Goal: Navigation & Orientation: Find specific page/section

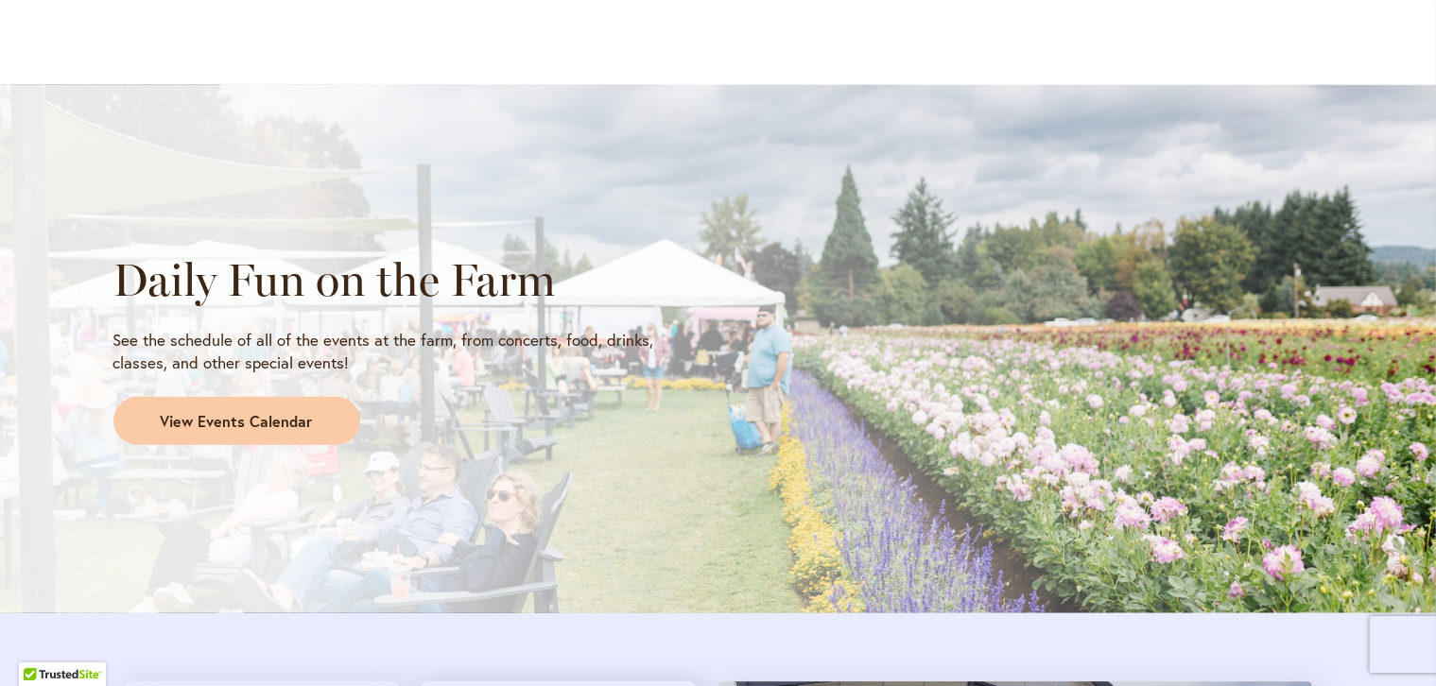
scroll to position [1524, 0]
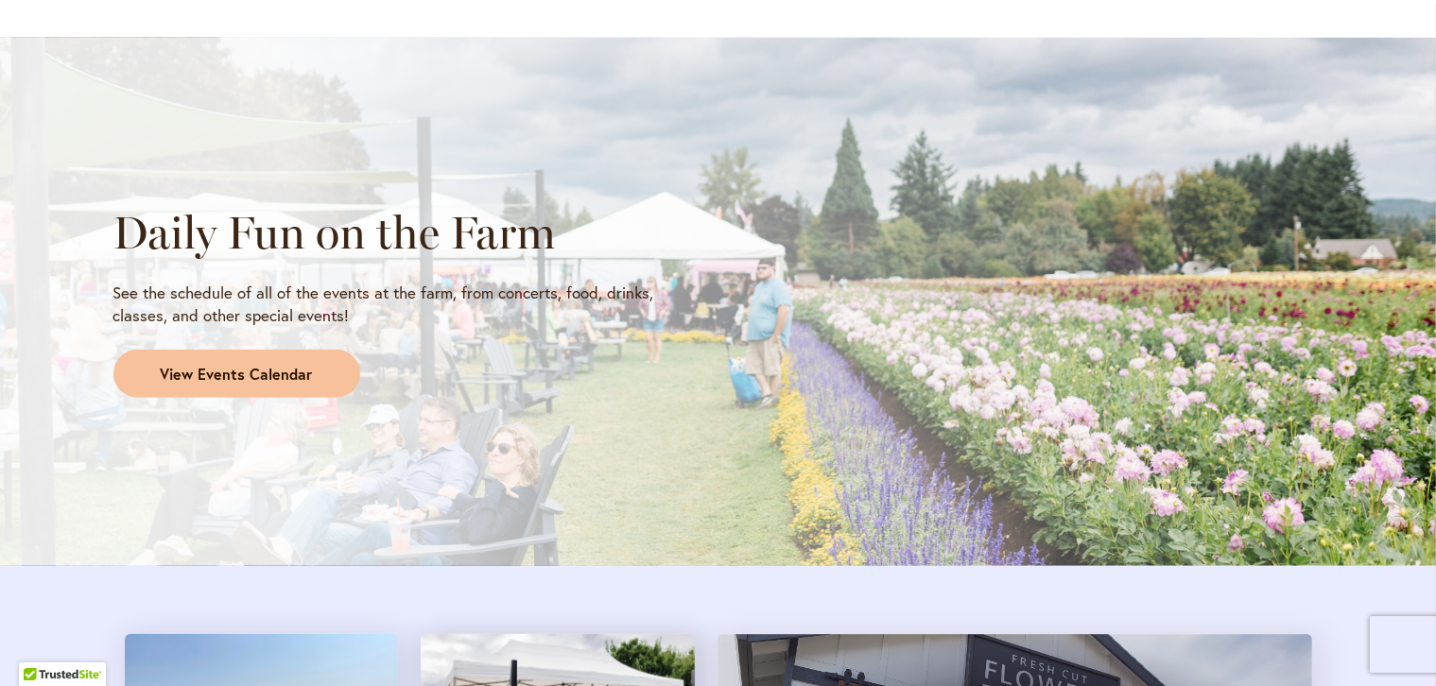
click at [218, 374] on span "View Events Calendar" at bounding box center [237, 375] width 152 height 22
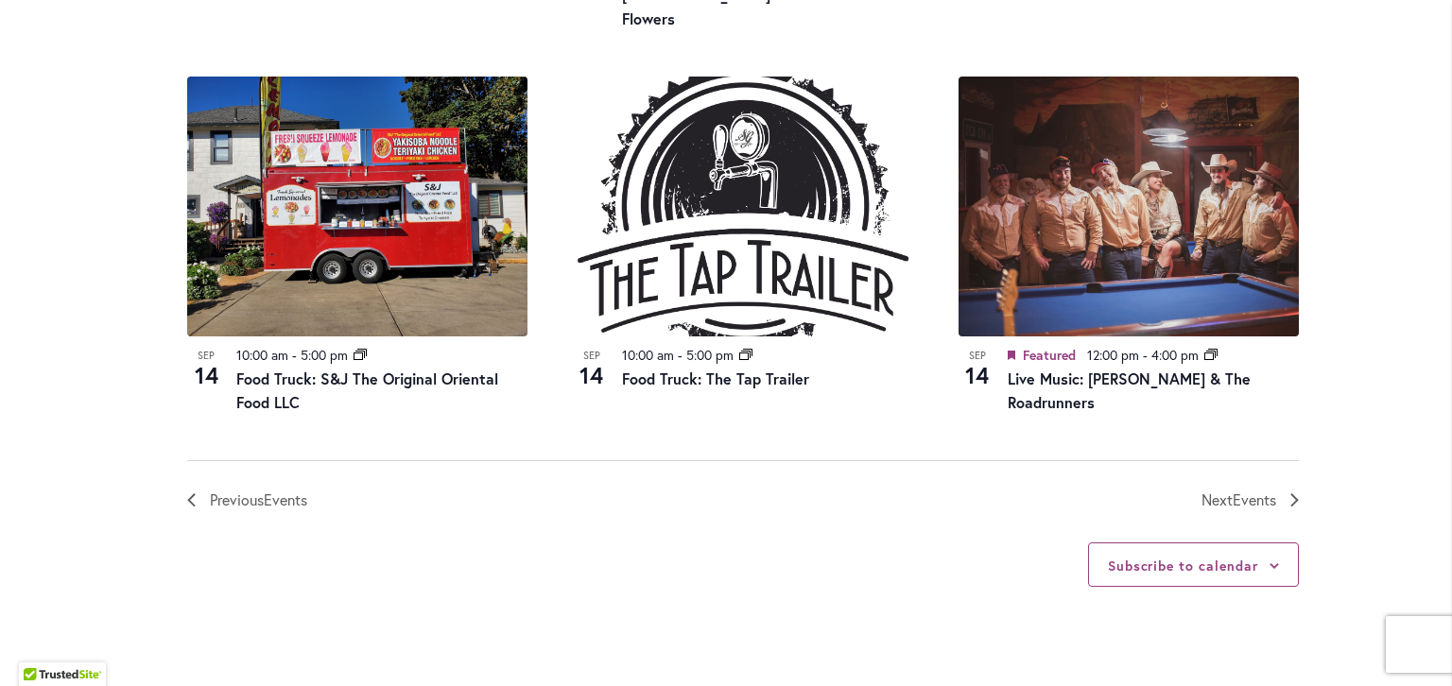
scroll to position [2277, 0]
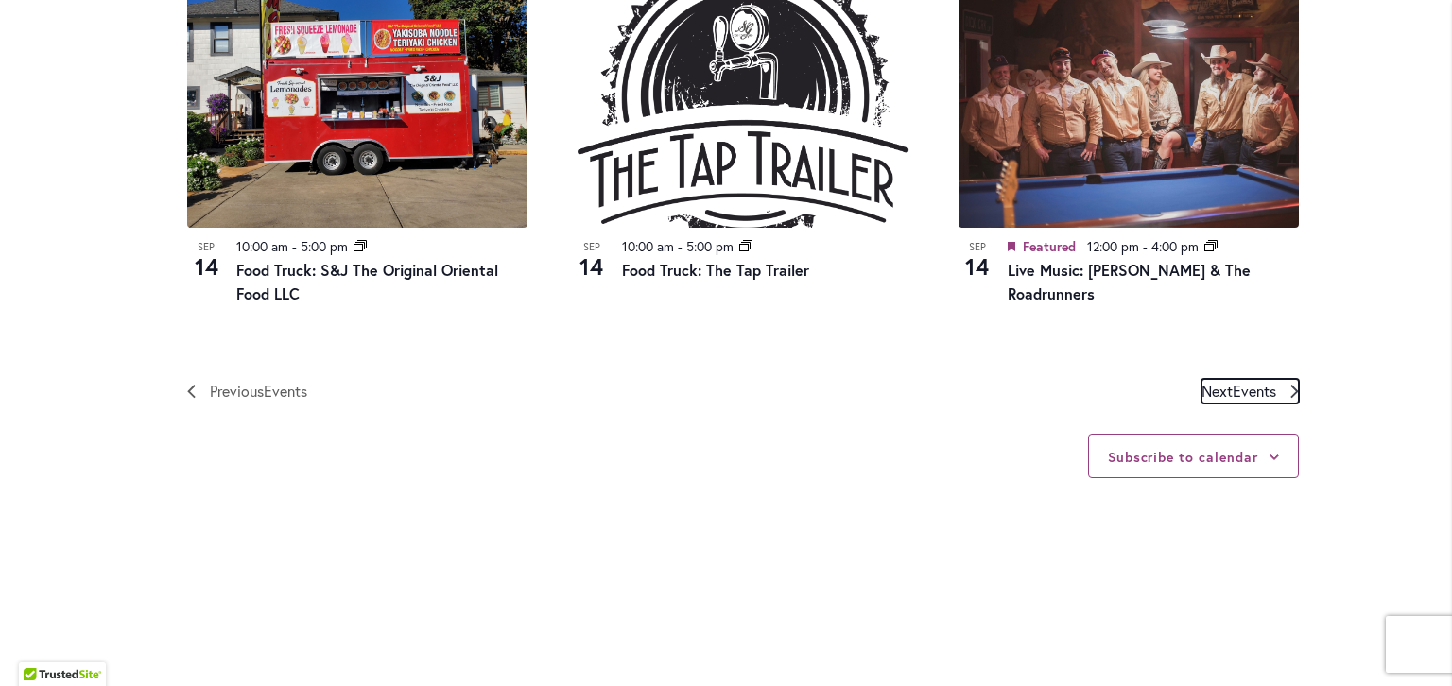
click at [1235, 379] on span "Next Events" at bounding box center [1238, 391] width 75 height 25
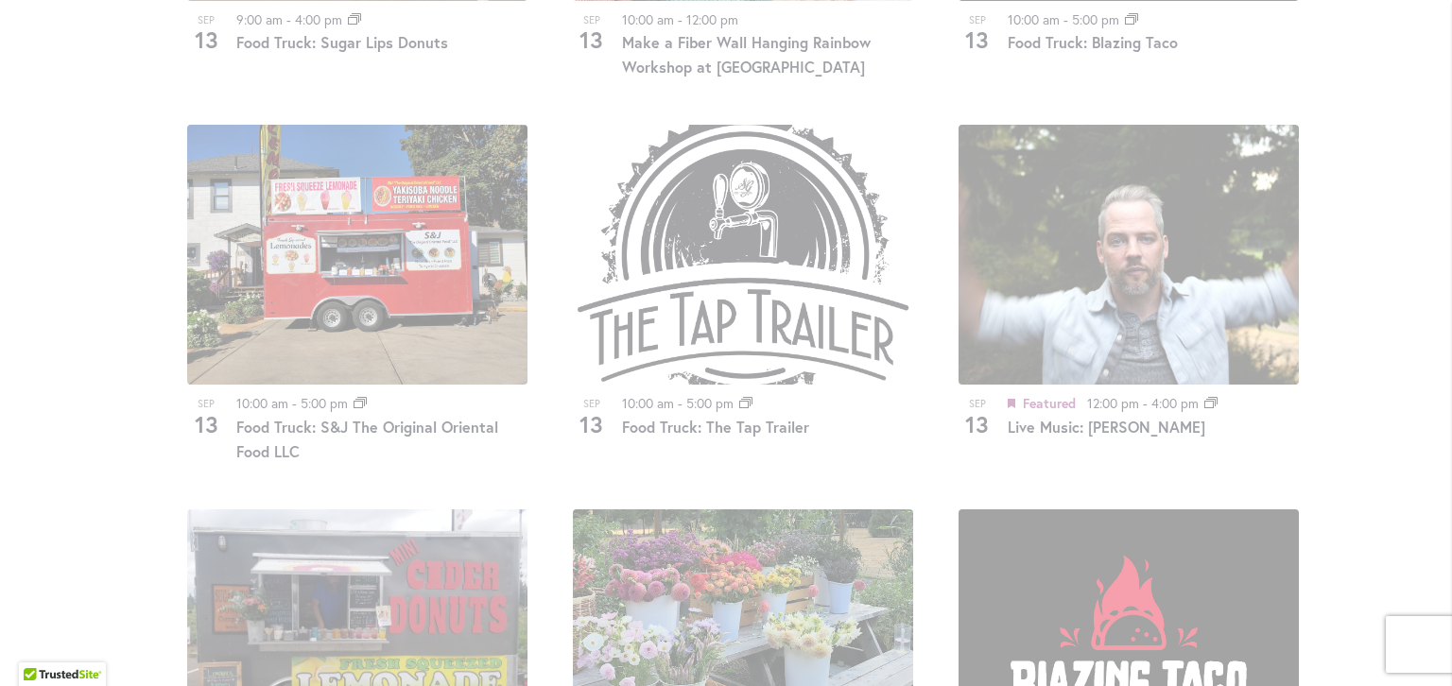
scroll to position [1404, 0]
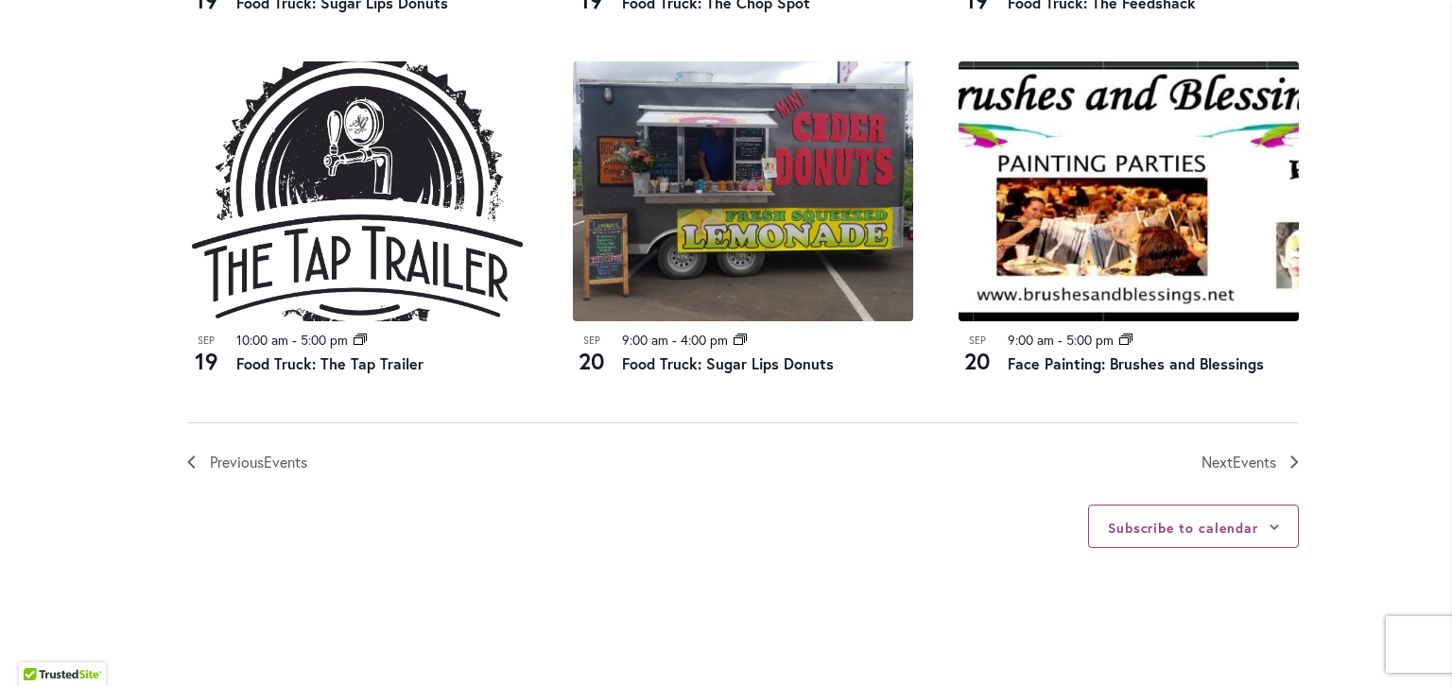
scroll to position [2164, 0]
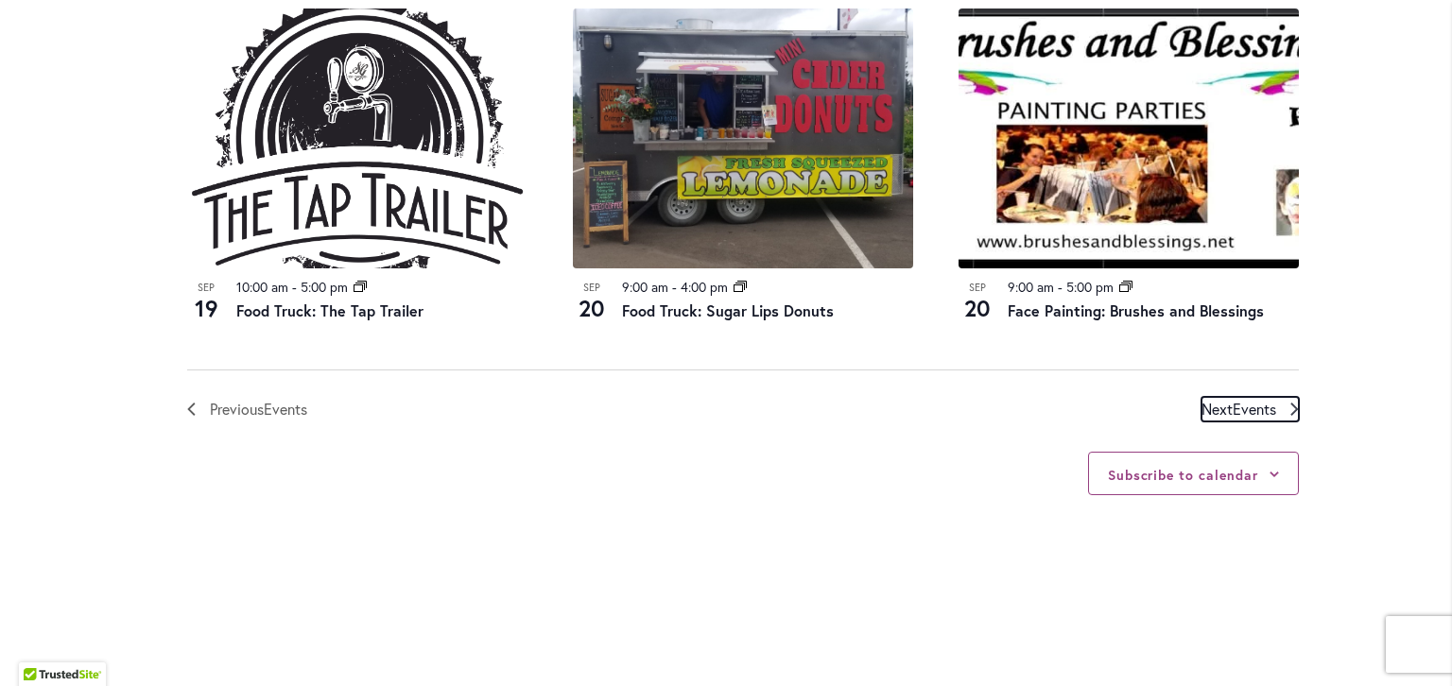
click at [1246, 409] on span "Events" at bounding box center [1253, 409] width 43 height 20
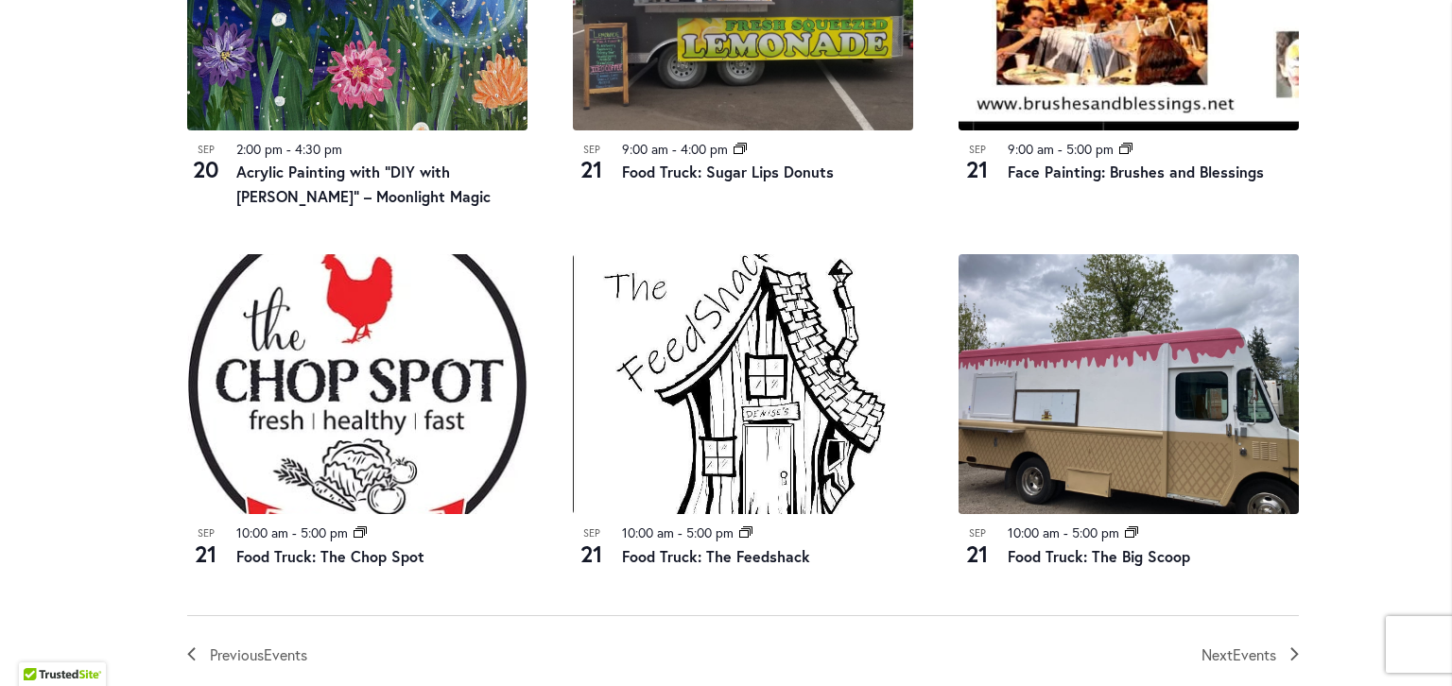
scroll to position [2046, 0]
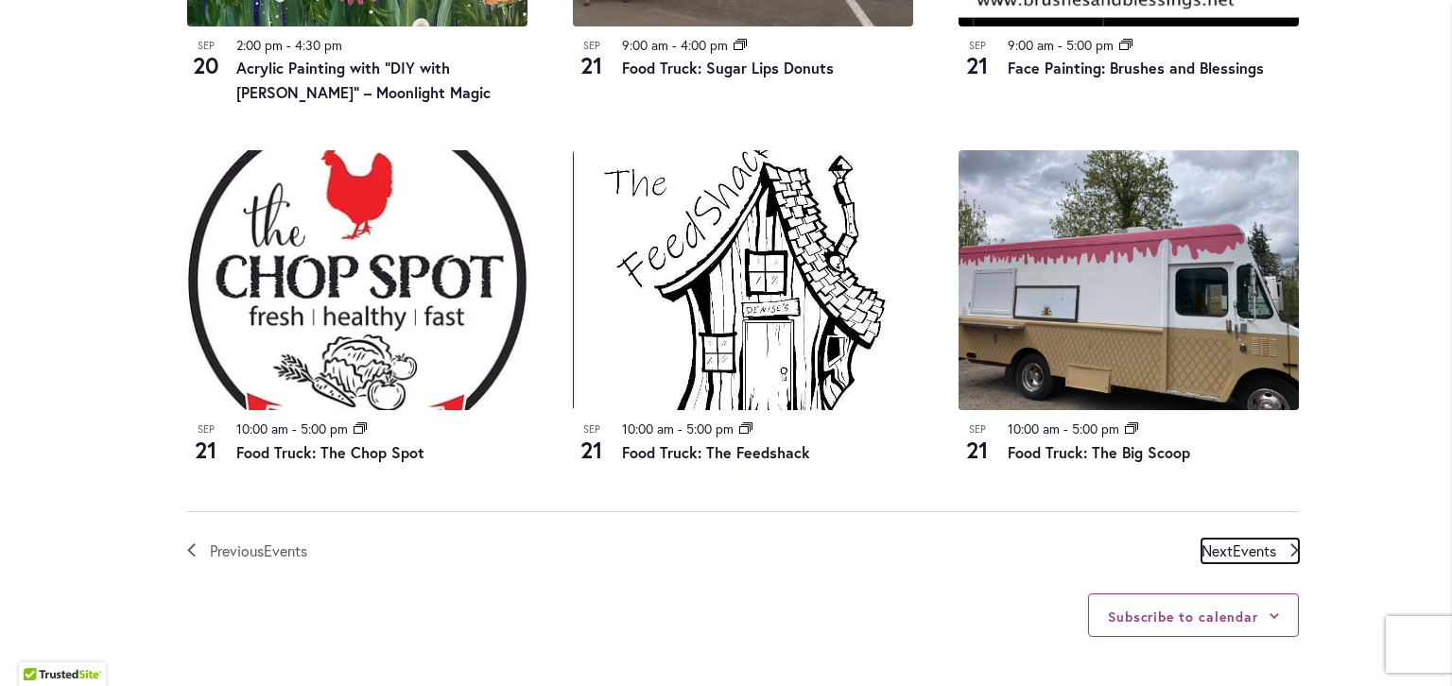
click at [1251, 543] on span "Events" at bounding box center [1253, 551] width 43 height 20
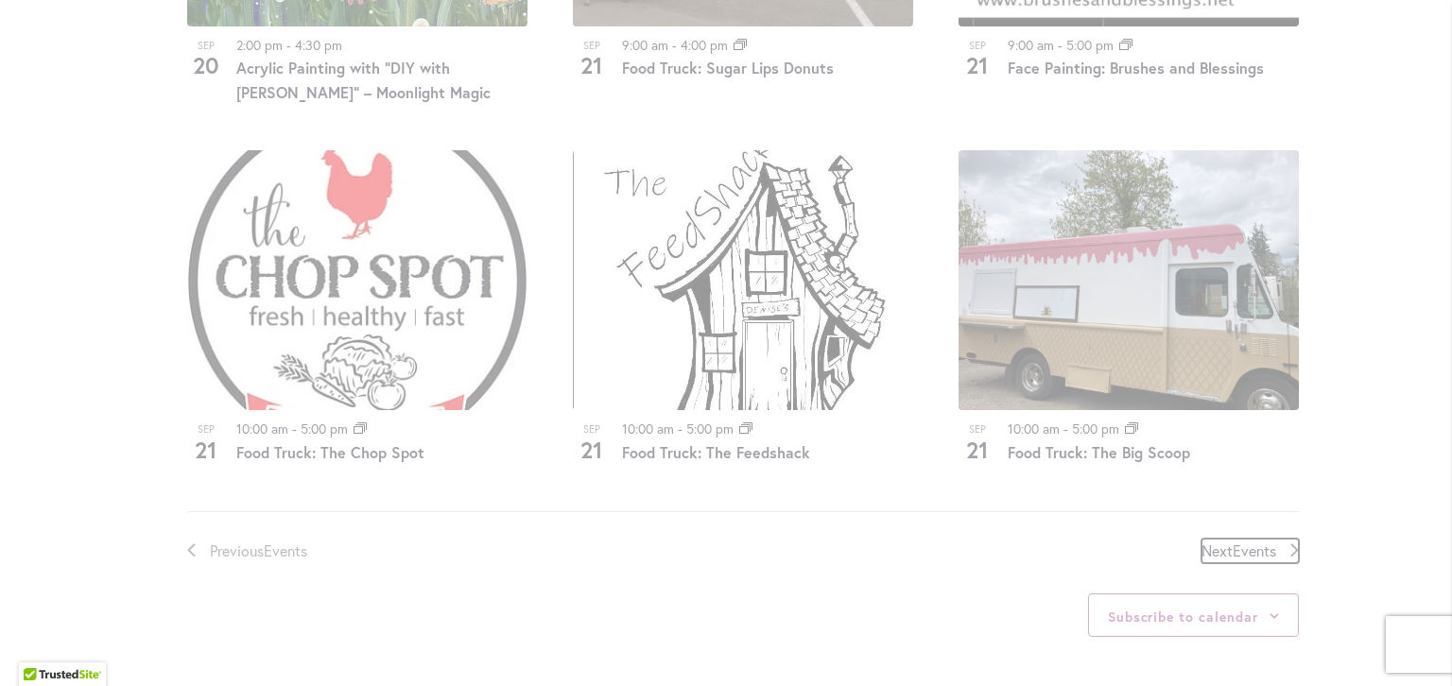
scroll to position [933, 0]
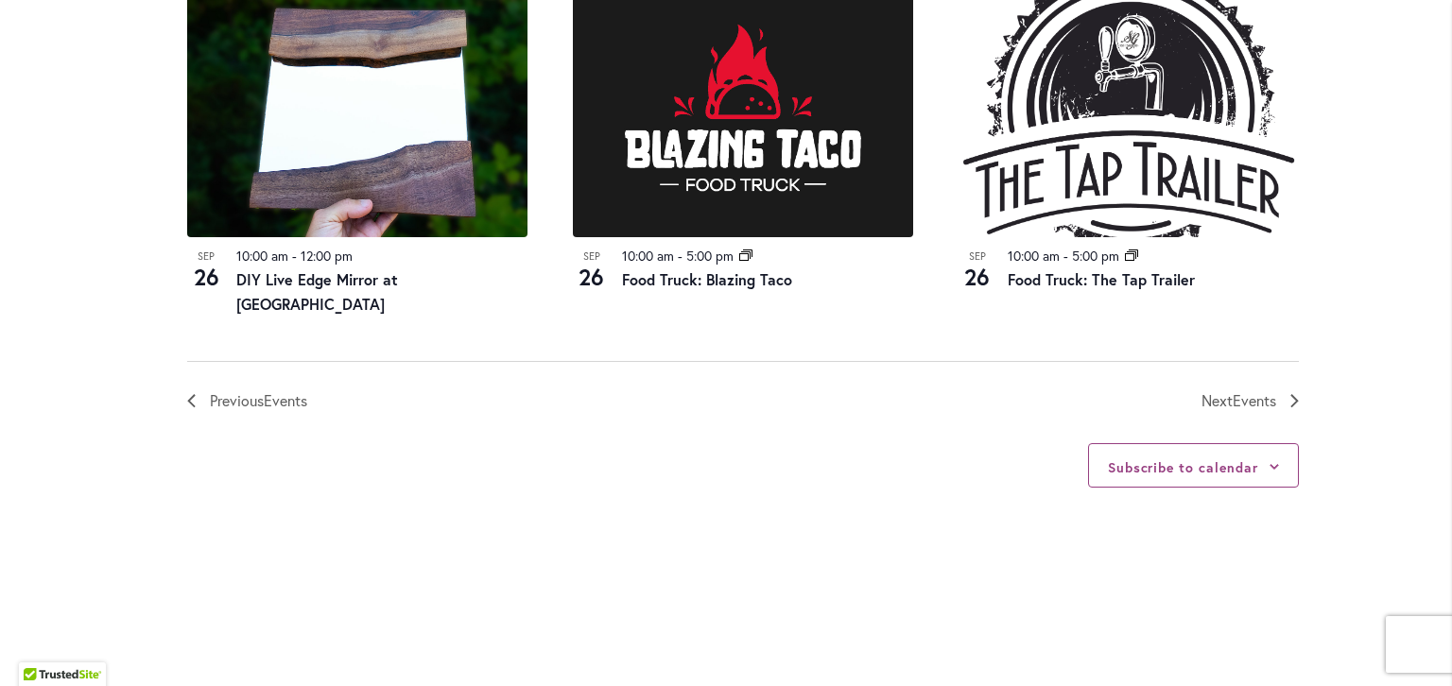
scroll to position [2283, 0]
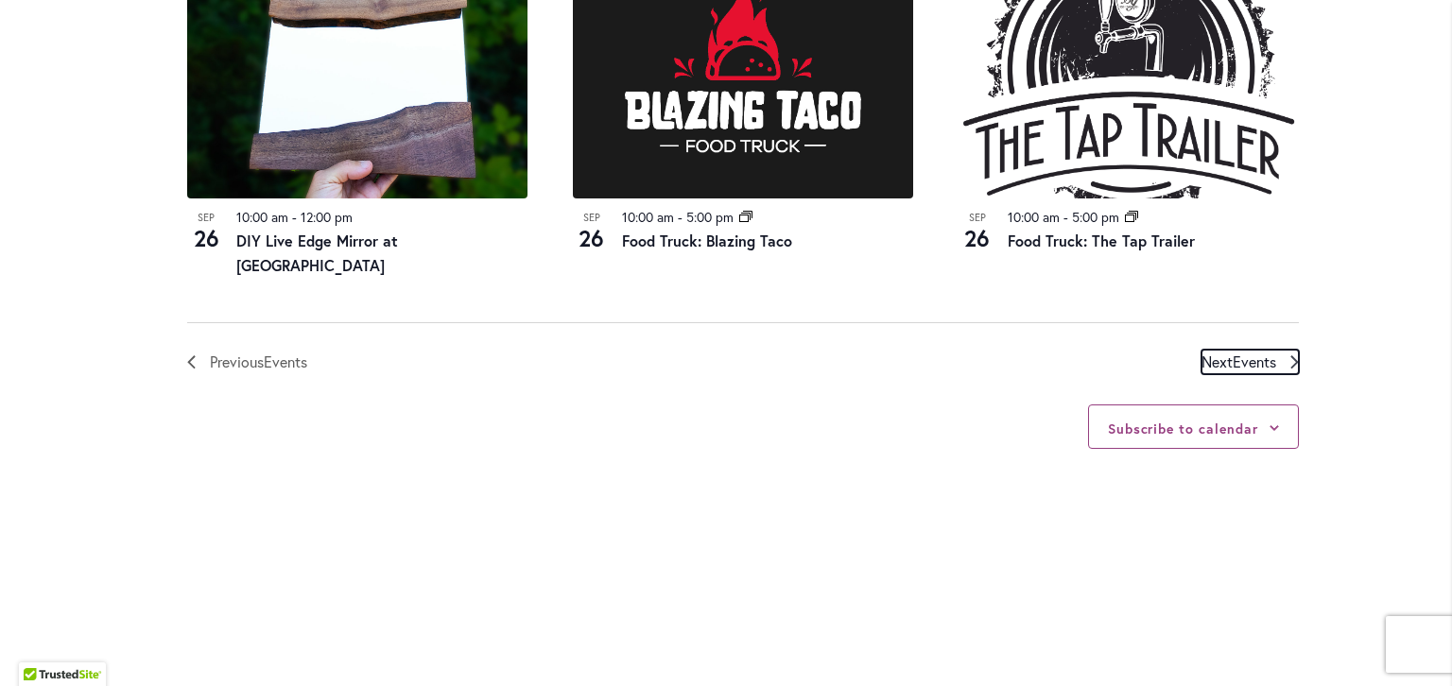
click at [1238, 352] on span "Events" at bounding box center [1253, 362] width 43 height 20
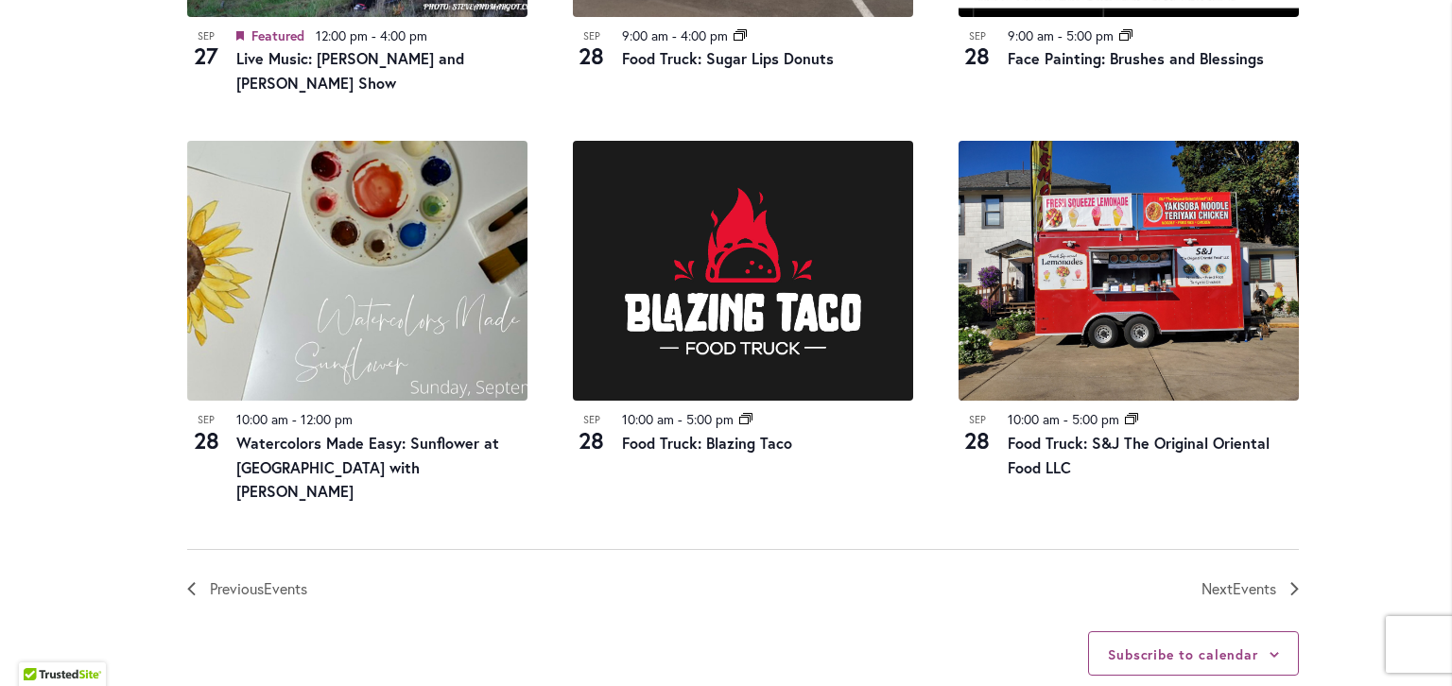
scroll to position [2164, 0]
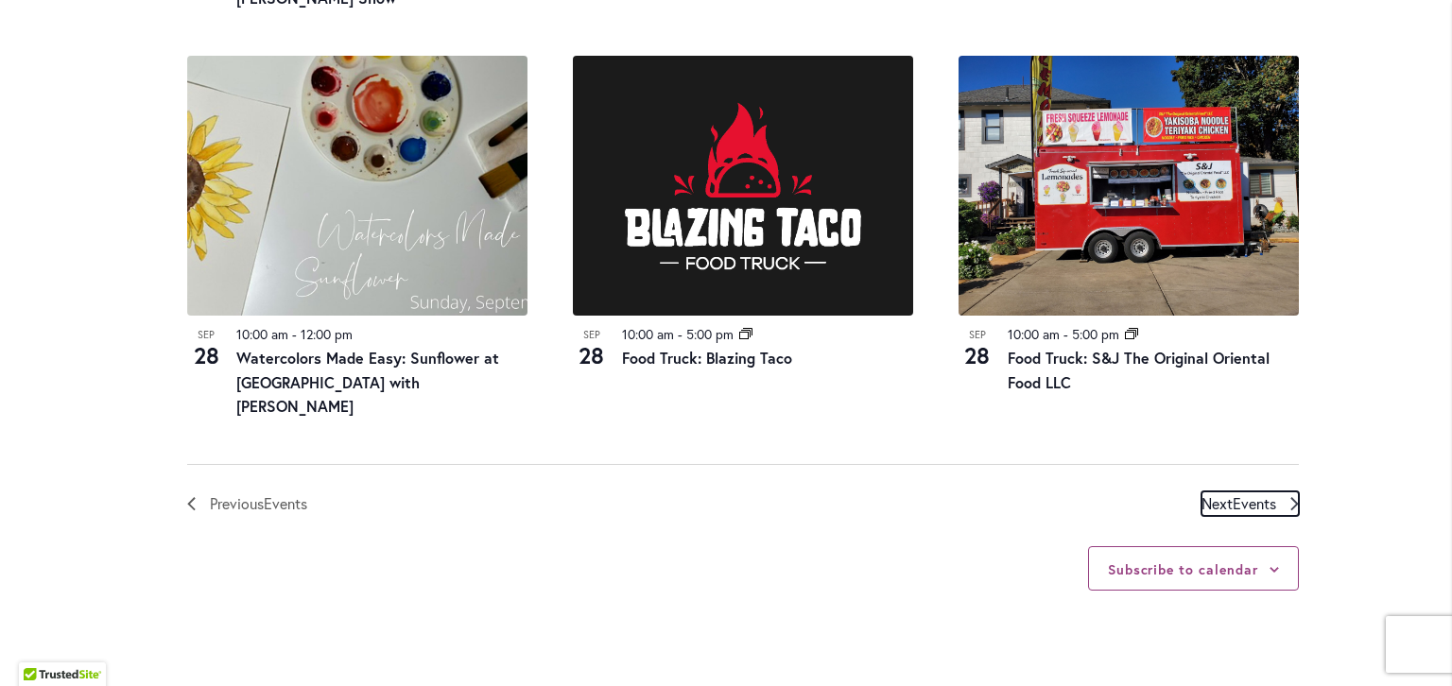
click at [1232, 493] on span "Events" at bounding box center [1253, 503] width 43 height 20
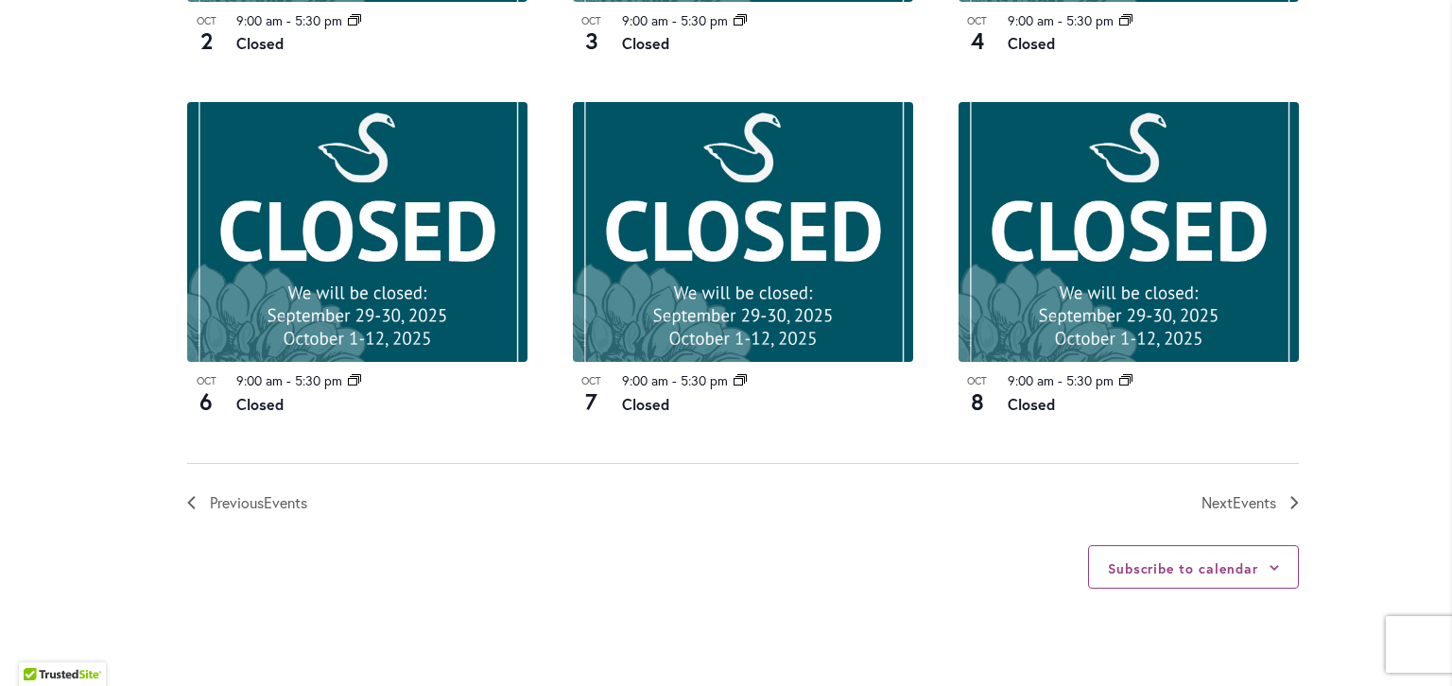
scroll to position [2047, 0]
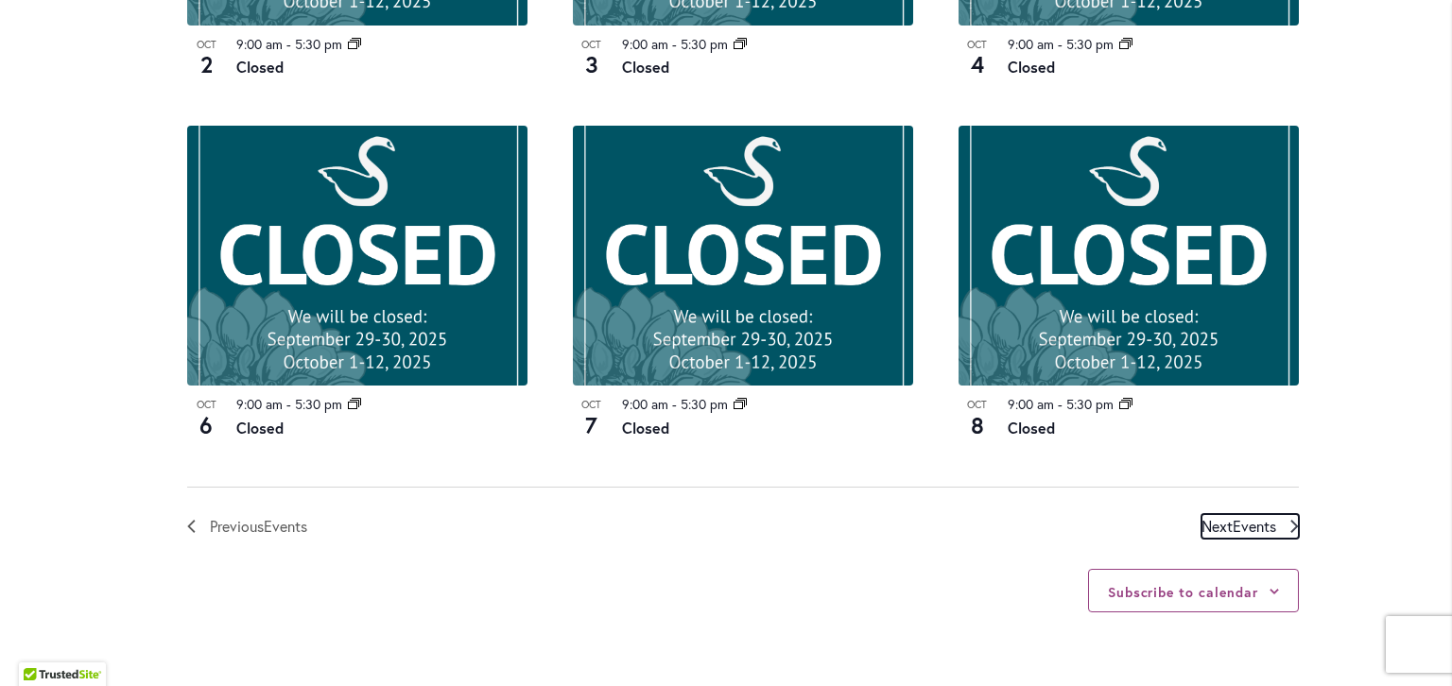
click at [1235, 525] on span "Events" at bounding box center [1253, 526] width 43 height 20
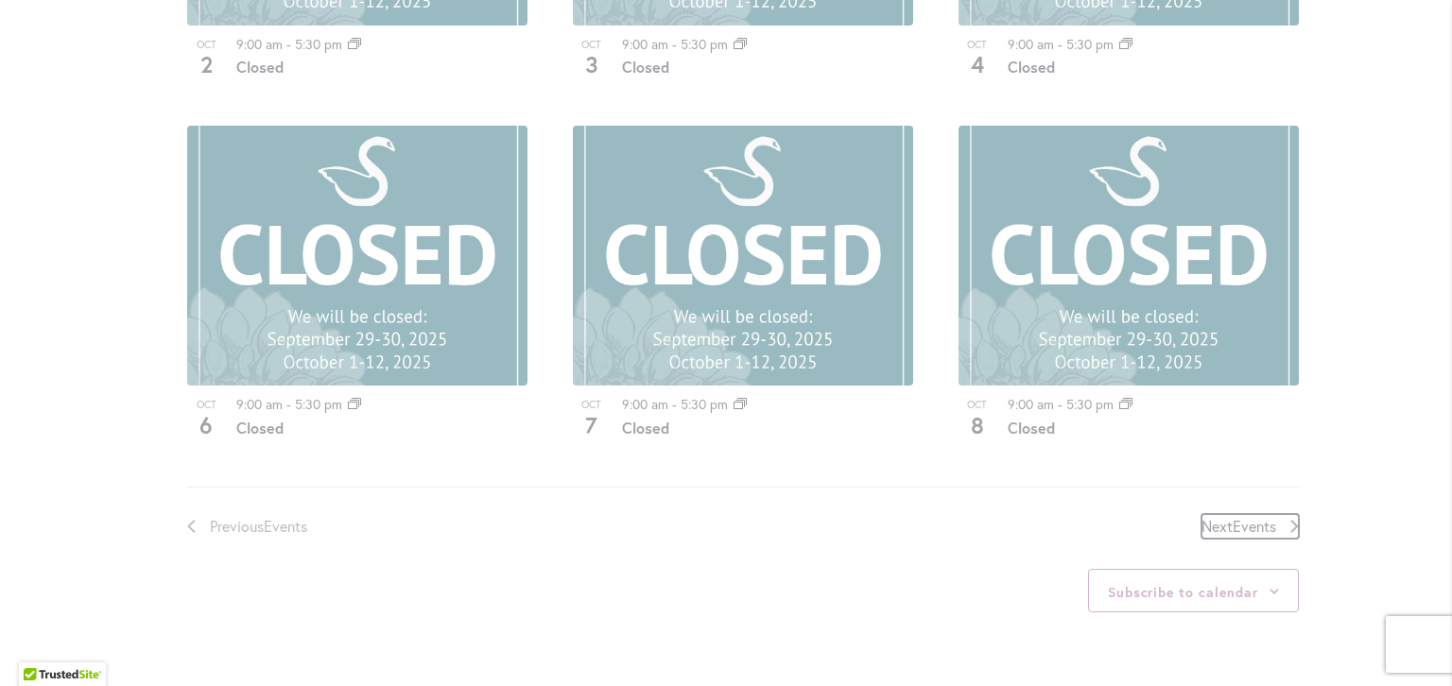
scroll to position [932, 0]
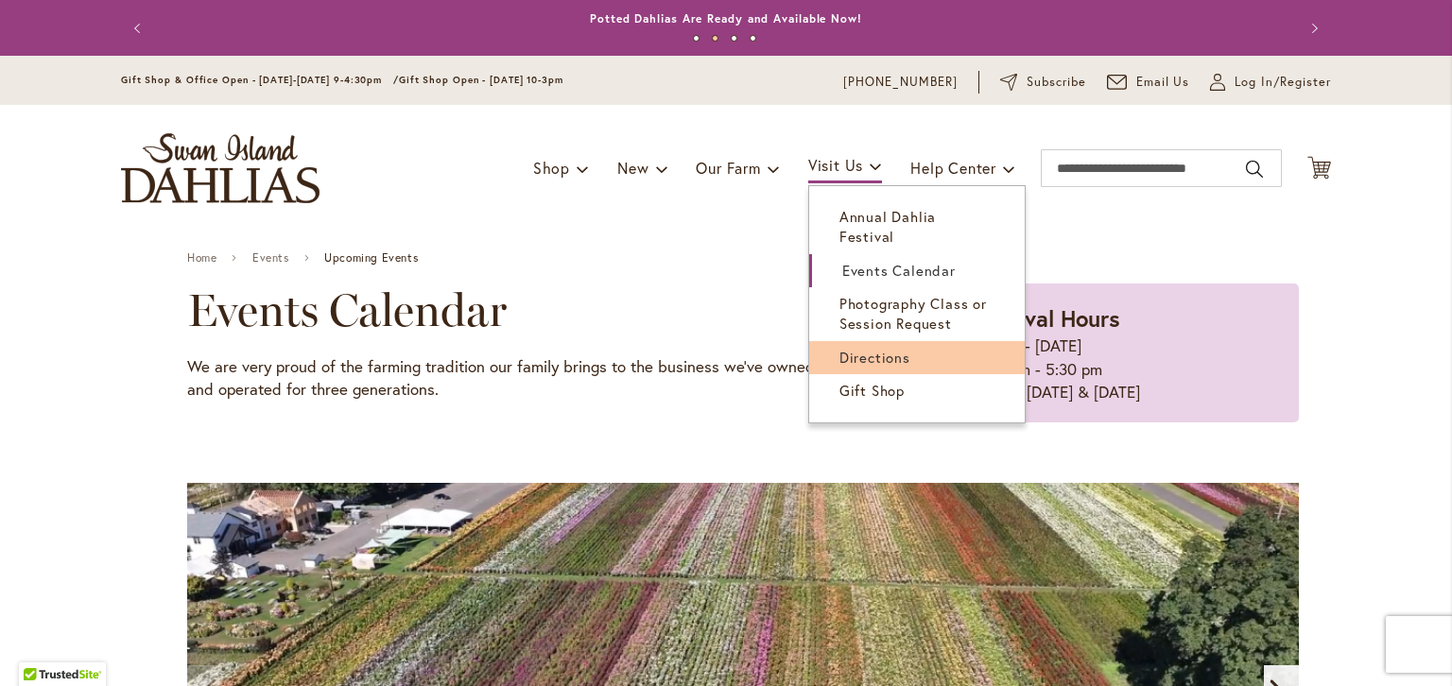
click at [839, 348] on span "Directions" at bounding box center [874, 357] width 71 height 19
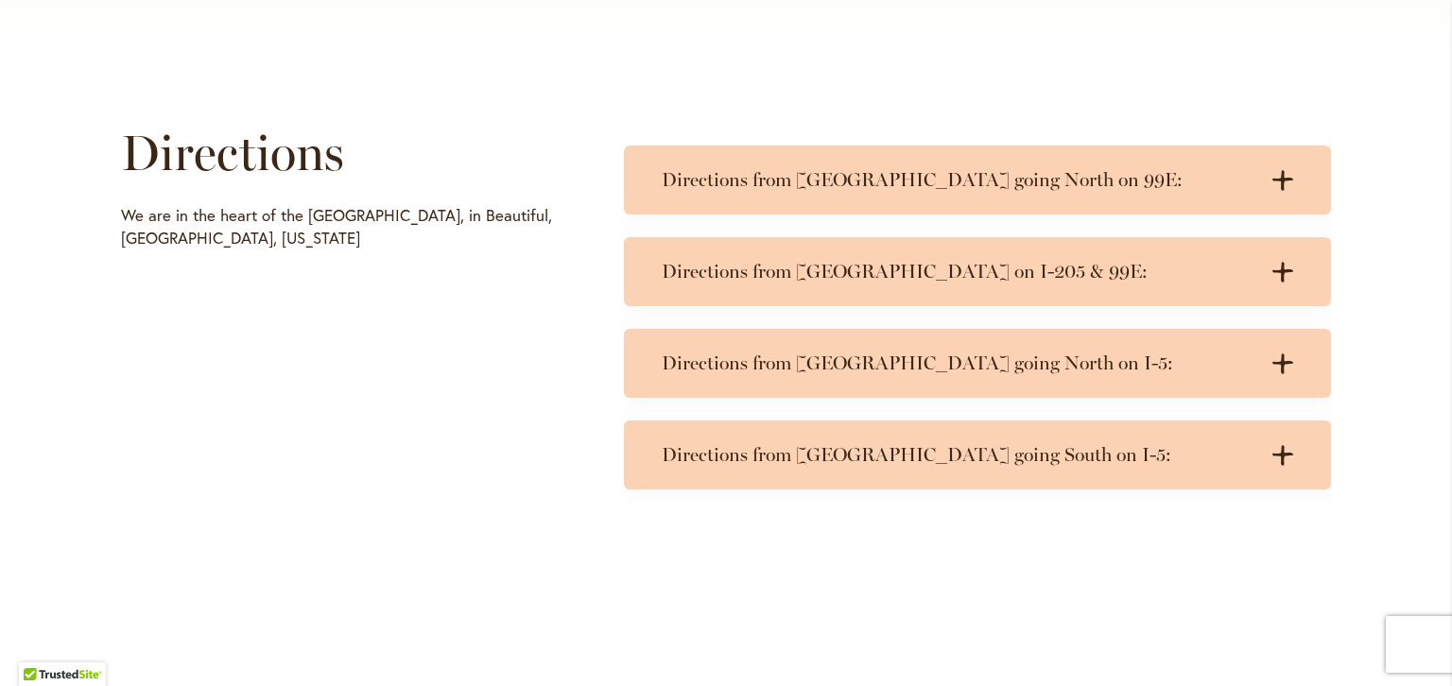
scroll to position [953, 0]
